Goal: Navigation & Orientation: Find specific page/section

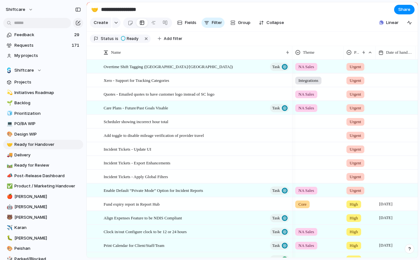
click at [35, 87] on section "Shiftcare Projects 💫 Initiatives Roadmap 🌱 Backlog 🧊 Prioritization 💻 PO/BA WIP…" at bounding box center [43, 250] width 86 height 380
click at [36, 83] on span "Projects" at bounding box center [47, 82] width 67 height 6
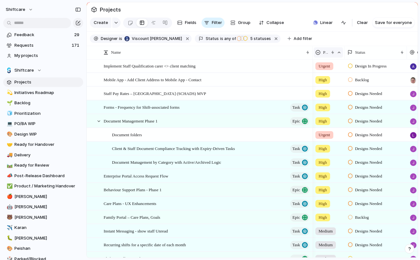
click at [324, 53] on span "Priority" at bounding box center [325, 52] width 5 height 6
click at [325, 51] on div "Modify Hide Clear sort Sort descending" at bounding box center [210, 130] width 420 height 260
click at [325, 51] on span "Priority" at bounding box center [325, 52] width 5 height 6
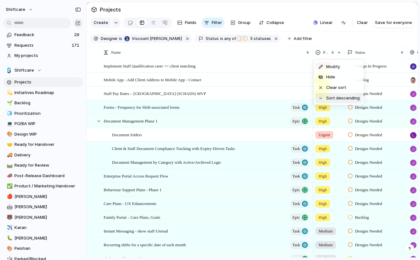
click at [259, 87] on div "Modify Hide Clear sort Sort descending" at bounding box center [210, 130] width 420 height 260
